Goal: Task Accomplishment & Management: Complete application form

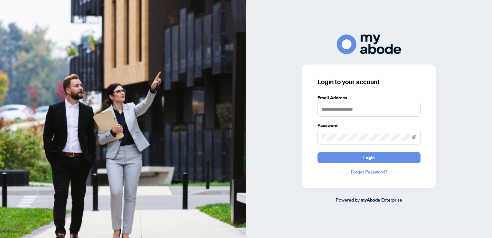
type input "**********"
click at [365, 157] on span "Login" at bounding box center [369, 157] width 12 height 10
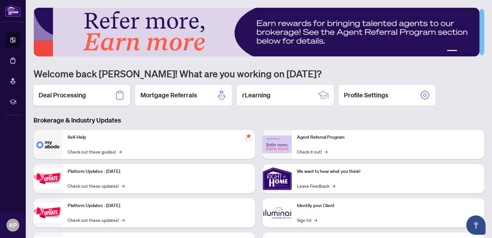
click at [75, 91] on h2 "Deal Processing" at bounding box center [62, 94] width 47 height 9
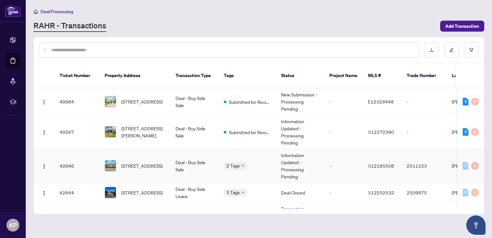
click at [207, 159] on td "Deal - Buy Side Sale" at bounding box center [194, 166] width 48 height 34
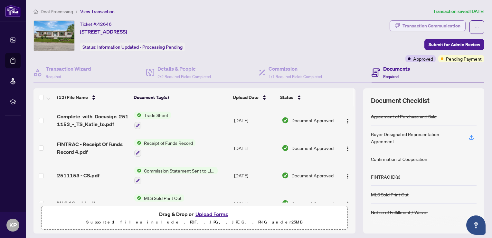
click at [420, 24] on div "Transaction Communication" at bounding box center [432, 26] width 58 height 10
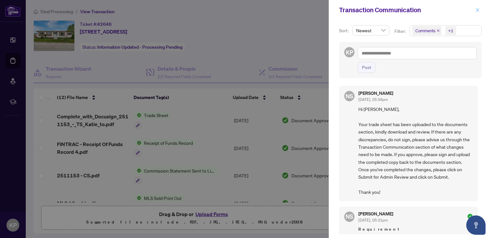
click at [480, 11] on icon "close" at bounding box center [477, 10] width 5 height 5
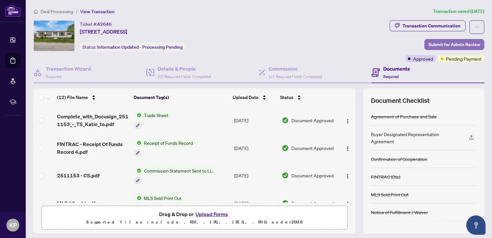
click at [449, 43] on span "Submit for Admin Review" at bounding box center [455, 44] width 52 height 10
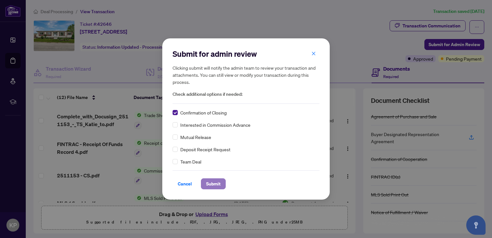
click at [213, 180] on span "Submit" at bounding box center [213, 183] width 14 height 10
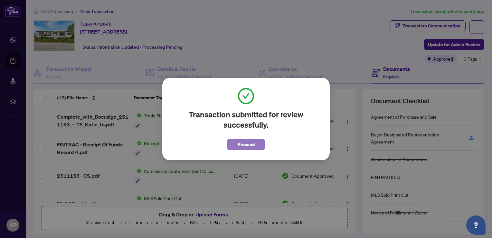
click at [236, 142] on button "Proceed" at bounding box center [246, 144] width 39 height 11
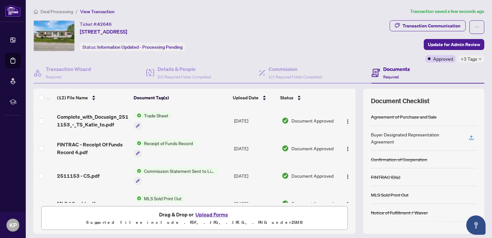
click at [63, 12] on span "Deal Processing" at bounding box center [57, 12] width 33 height 6
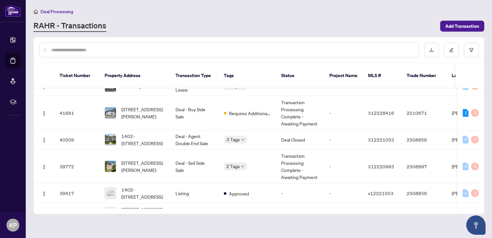
scroll to position [107, 0]
